Goal: Task Accomplishment & Management: Manage account settings

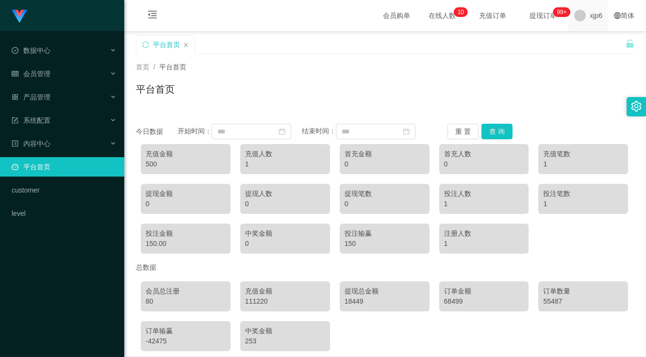
drag, startPoint x: 579, startPoint y: 21, endPoint x: 580, endPoint y: 26, distance: 5.4
click at [579, 20] on div "xjp6" at bounding box center [588, 15] width 40 height 31
click at [597, 42] on div "平台首页" at bounding box center [381, 51] width 490 height 33
click at [574, 17] on span at bounding box center [580, 16] width 12 height 12
click at [576, 41] on li "退出登录" at bounding box center [597, 43] width 73 height 16
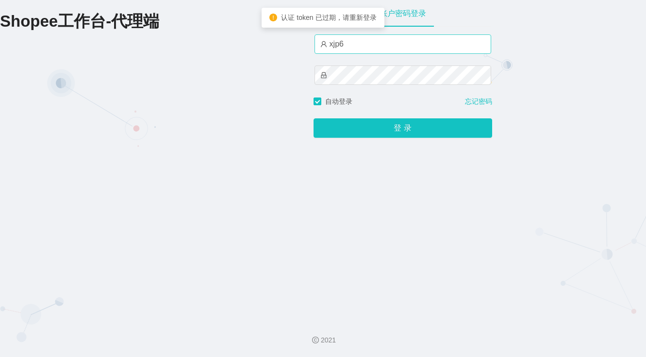
click at [358, 55] on div "xjp6" at bounding box center [403, 65] width 177 height 62
click at [365, 44] on input "xjp6" at bounding box center [403, 43] width 177 height 19
type input "xjp3"
click at [314, 118] on button "登 录" at bounding box center [403, 127] width 179 height 19
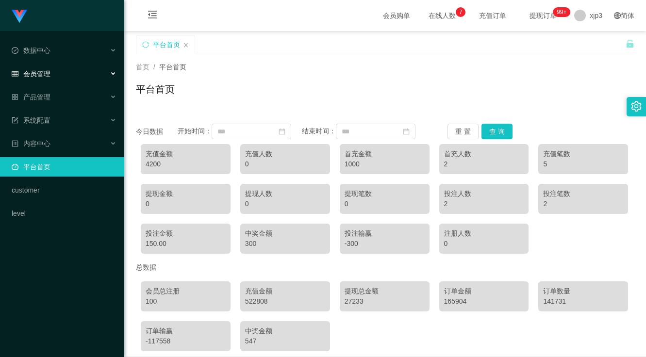
click at [53, 69] on div "会员管理" at bounding box center [62, 73] width 124 height 19
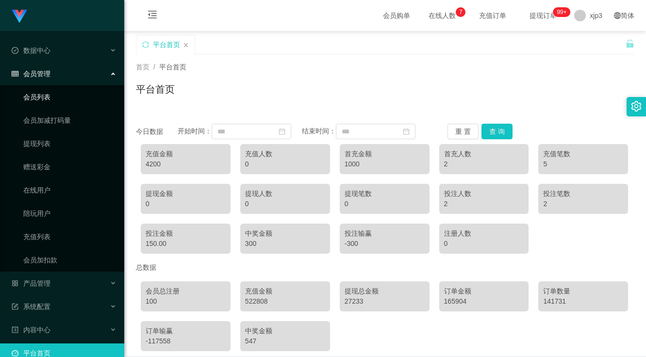
click at [55, 94] on link "会员列表" at bounding box center [69, 96] width 93 height 19
